Goal: Book appointment/travel/reservation

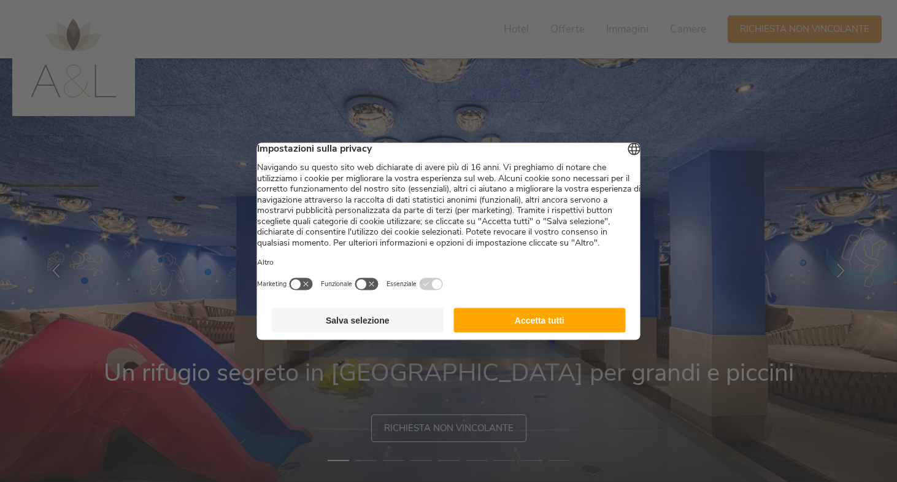
click at [598, 332] on button "Accetta tutti" at bounding box center [540, 319] width 172 height 25
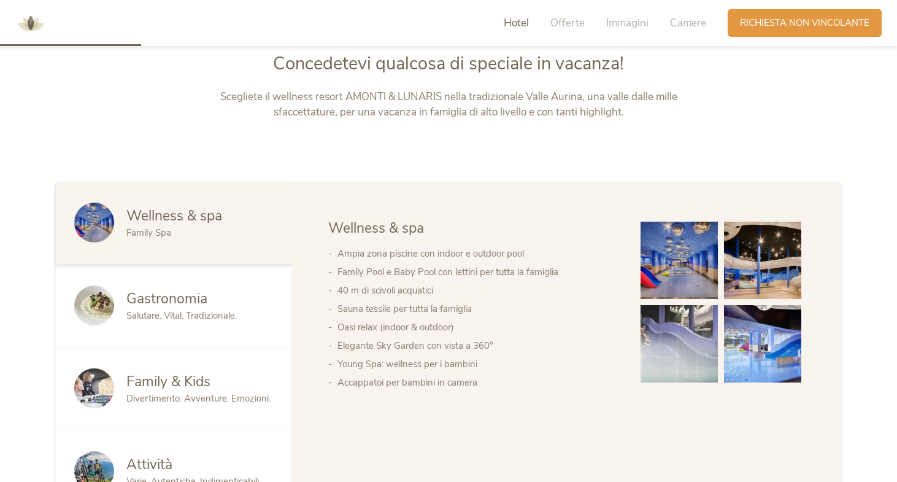
scroll to position [565, 0]
click at [776, 267] on img at bounding box center [762, 259] width 77 height 77
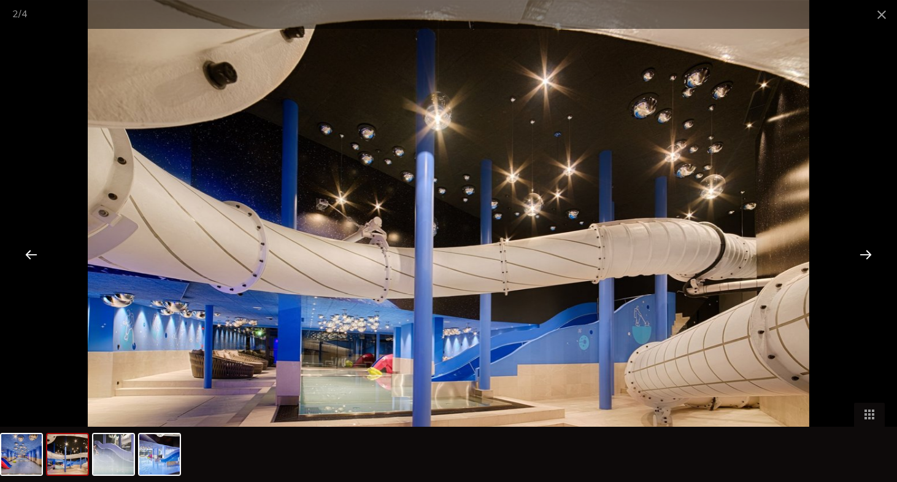
click at [854, 258] on div at bounding box center [866, 254] width 38 height 38
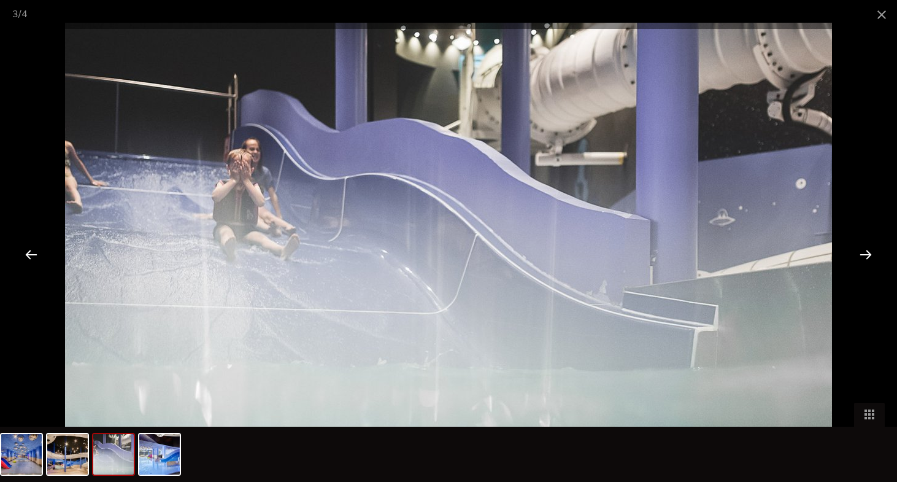
click at [860, 261] on div at bounding box center [866, 254] width 38 height 38
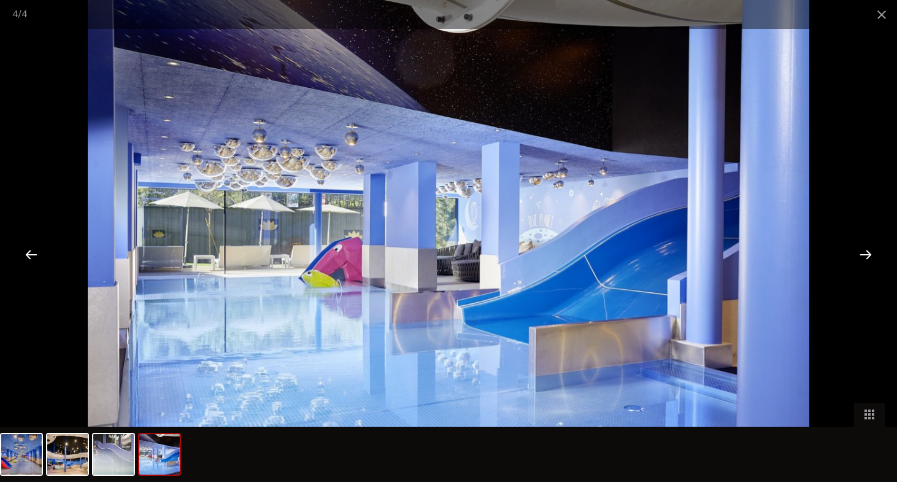
click at [857, 263] on div at bounding box center [866, 254] width 38 height 38
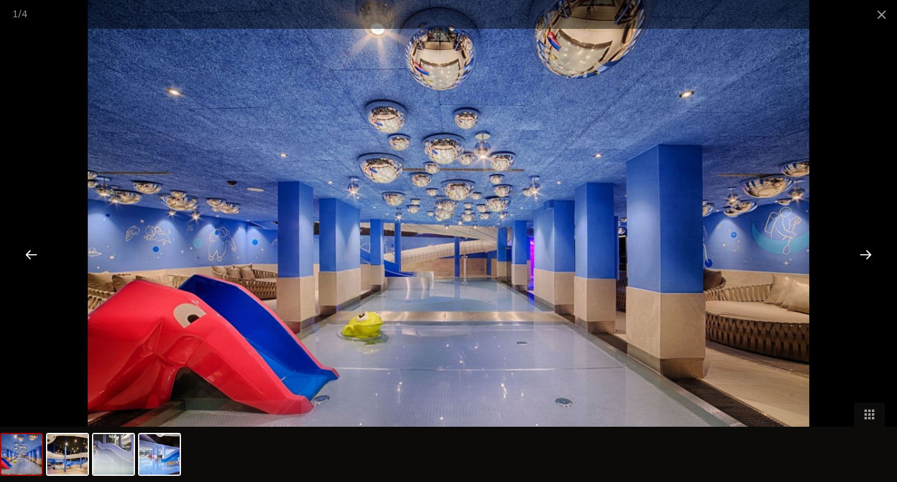
click at [854, 258] on div at bounding box center [866, 254] width 38 height 38
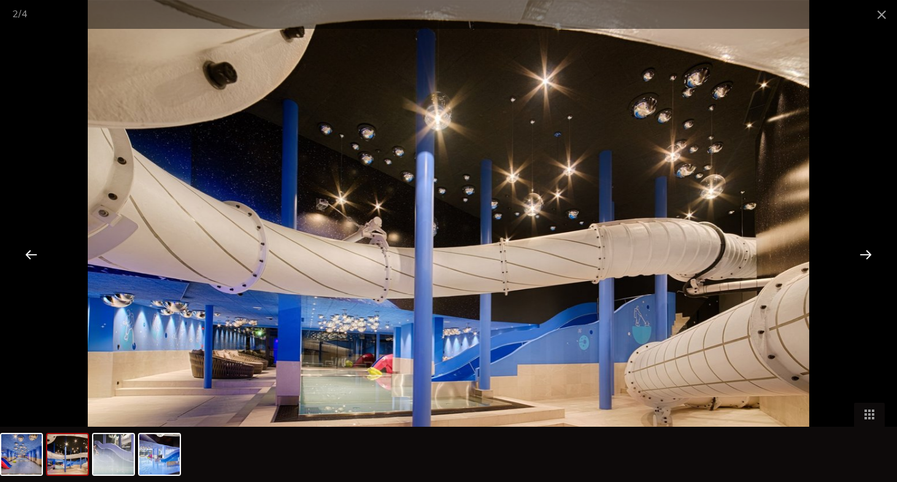
click at [878, 21] on span at bounding box center [882, 14] width 31 height 29
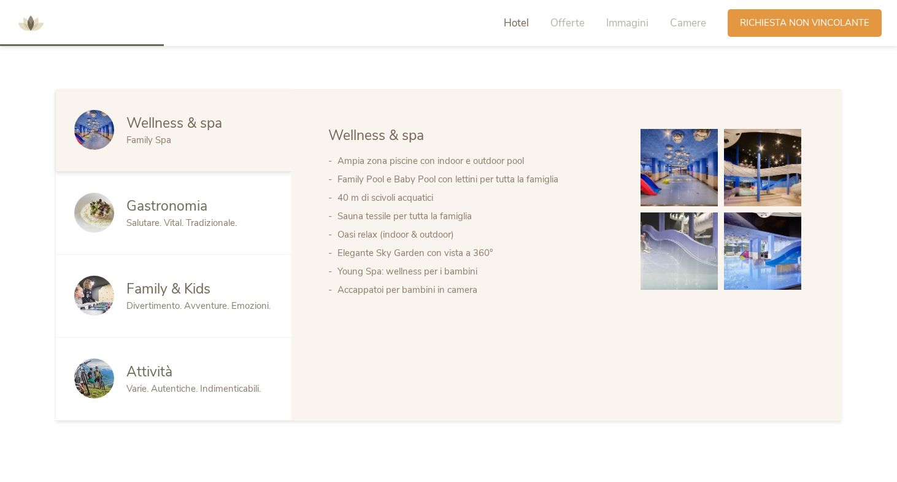
scroll to position [658, 0]
click at [214, 212] on div "Gastronomia" at bounding box center [199, 206] width 147 height 20
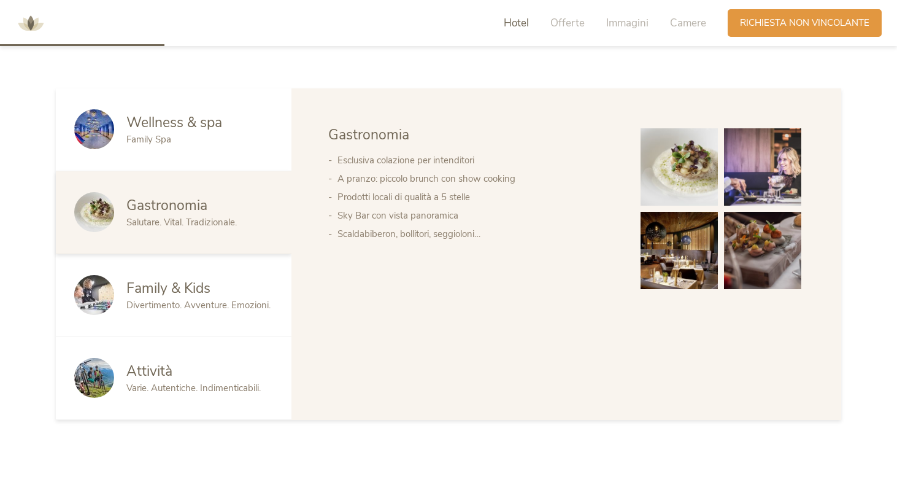
click at [682, 258] on img at bounding box center [679, 250] width 77 height 77
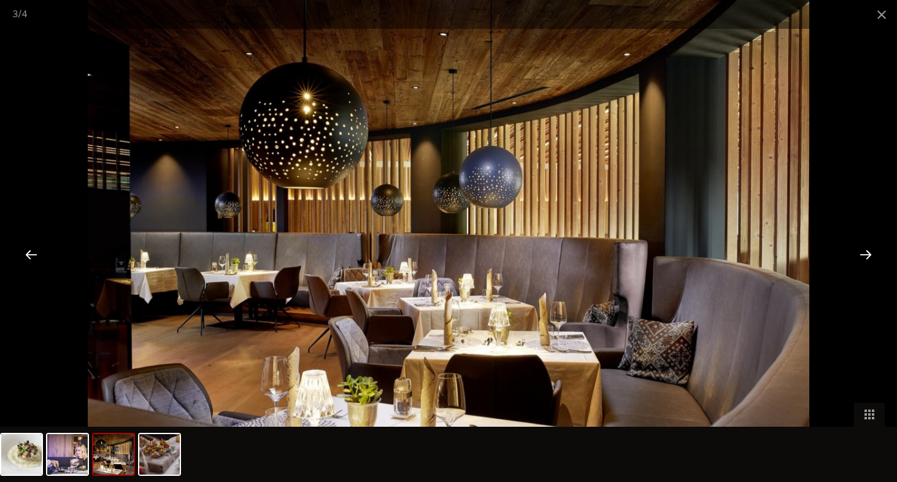
click at [852, 255] on div at bounding box center [866, 254] width 38 height 38
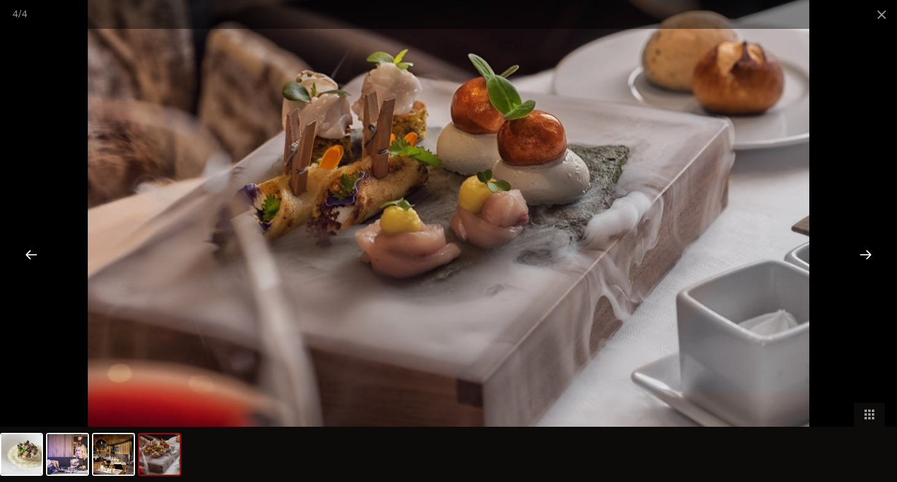
click at [857, 264] on div at bounding box center [866, 254] width 38 height 38
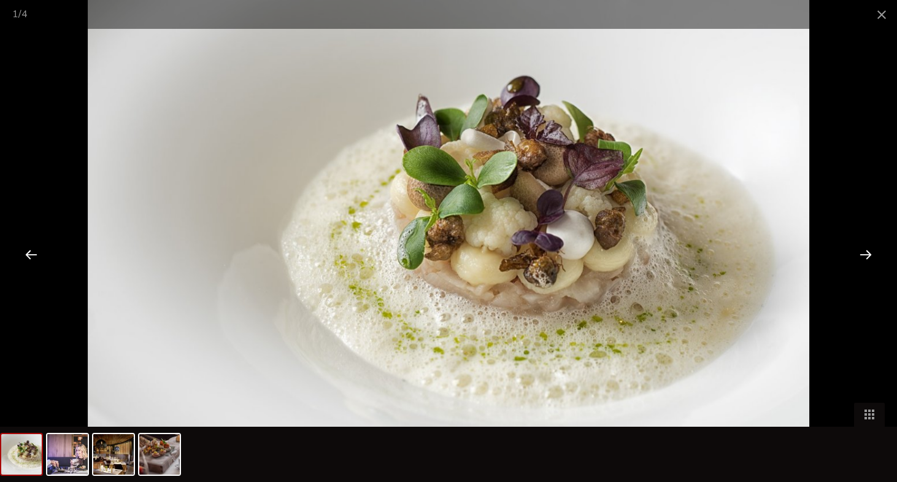
click at [860, 249] on div at bounding box center [866, 254] width 38 height 38
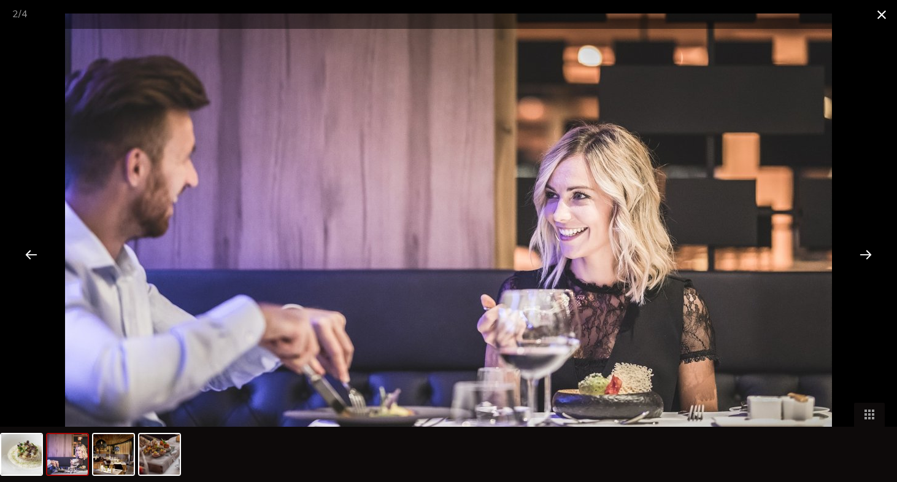
click at [877, 17] on span at bounding box center [882, 14] width 31 height 29
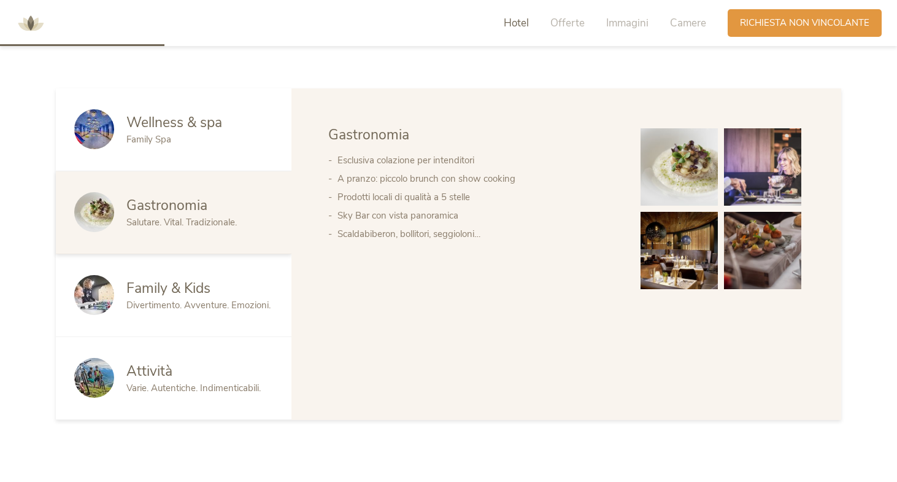
click at [237, 301] on span "Divertimento. Avventure. Emozioni." at bounding box center [198, 305] width 144 height 12
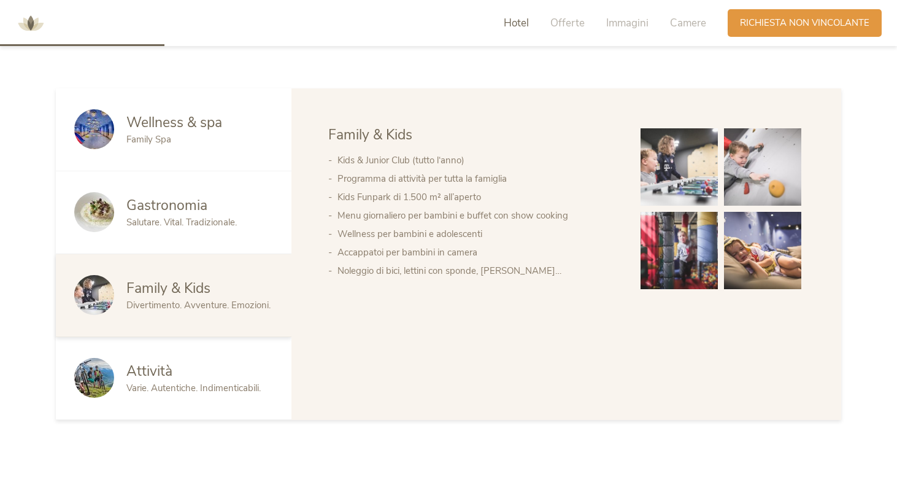
click at [212, 377] on div "Attività" at bounding box center [199, 371] width 147 height 20
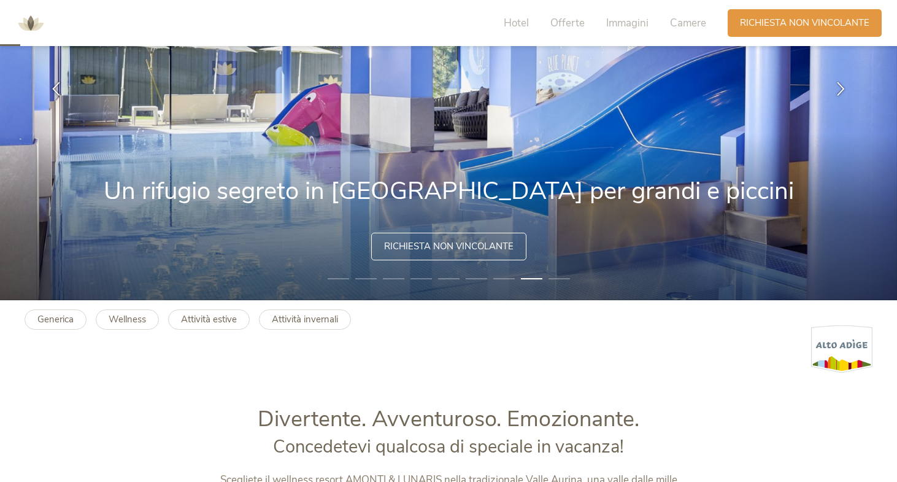
scroll to position [0, 0]
